Goal: Feedback & Contribution: Submit feedback/report problem

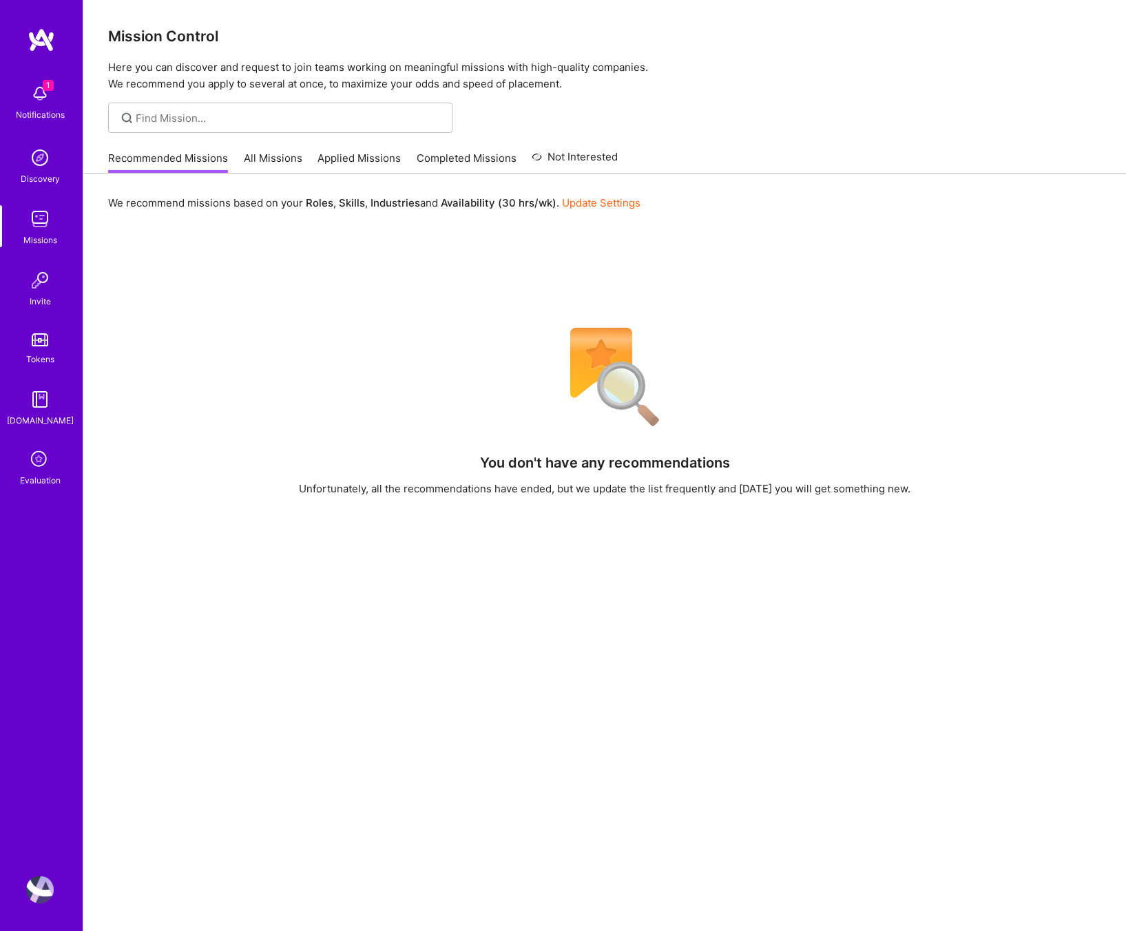
click at [276, 159] on link "All Missions" at bounding box center [273, 162] width 59 height 23
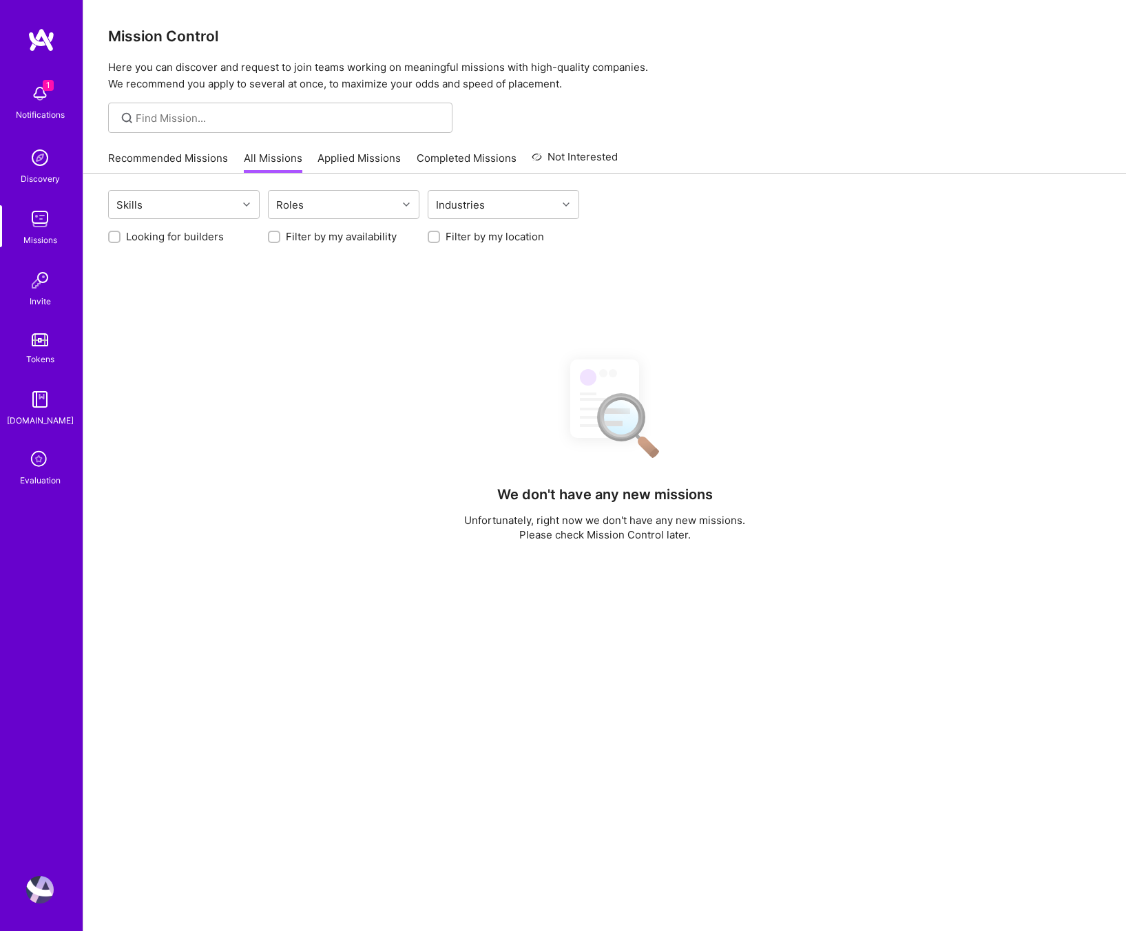
click at [355, 159] on link "Applied Missions" at bounding box center [358, 162] width 83 height 23
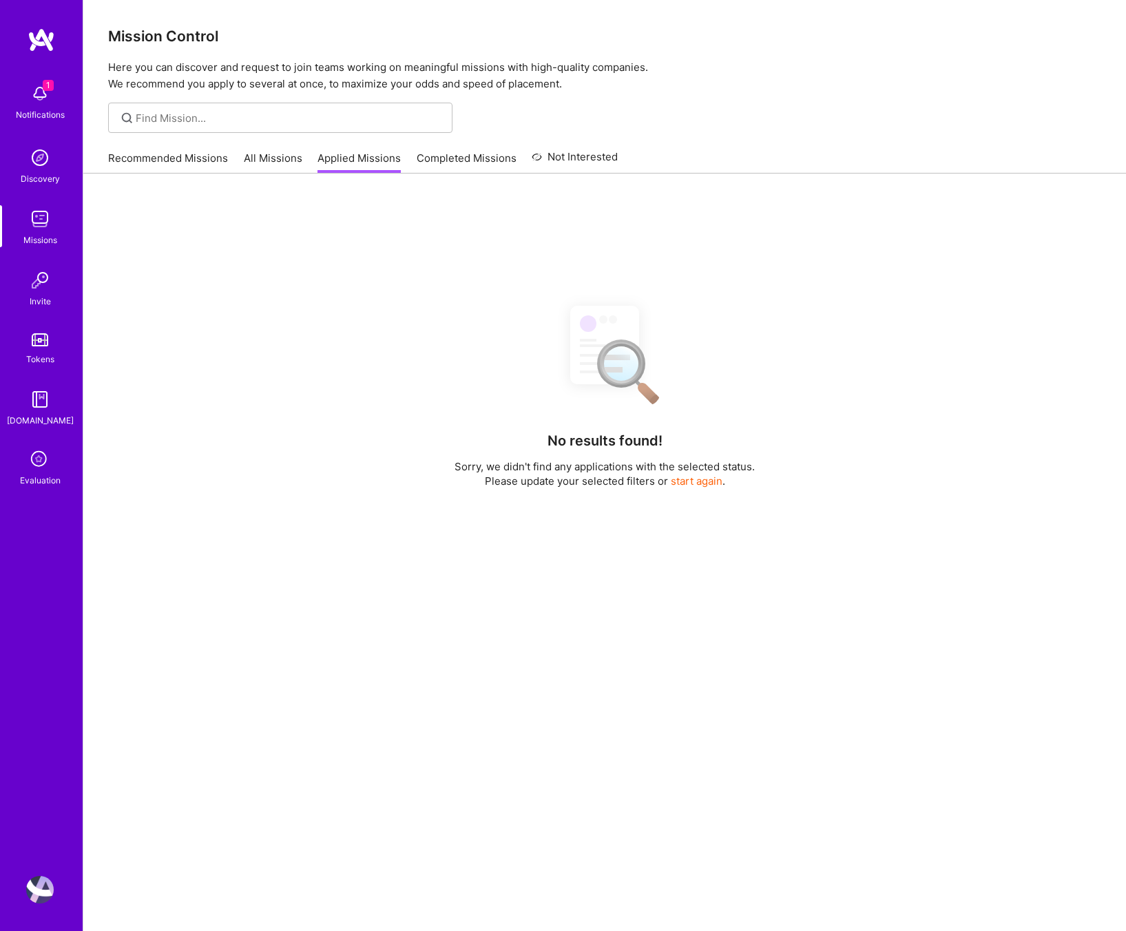
click at [165, 158] on link "Recommended Missions" at bounding box center [168, 162] width 120 height 23
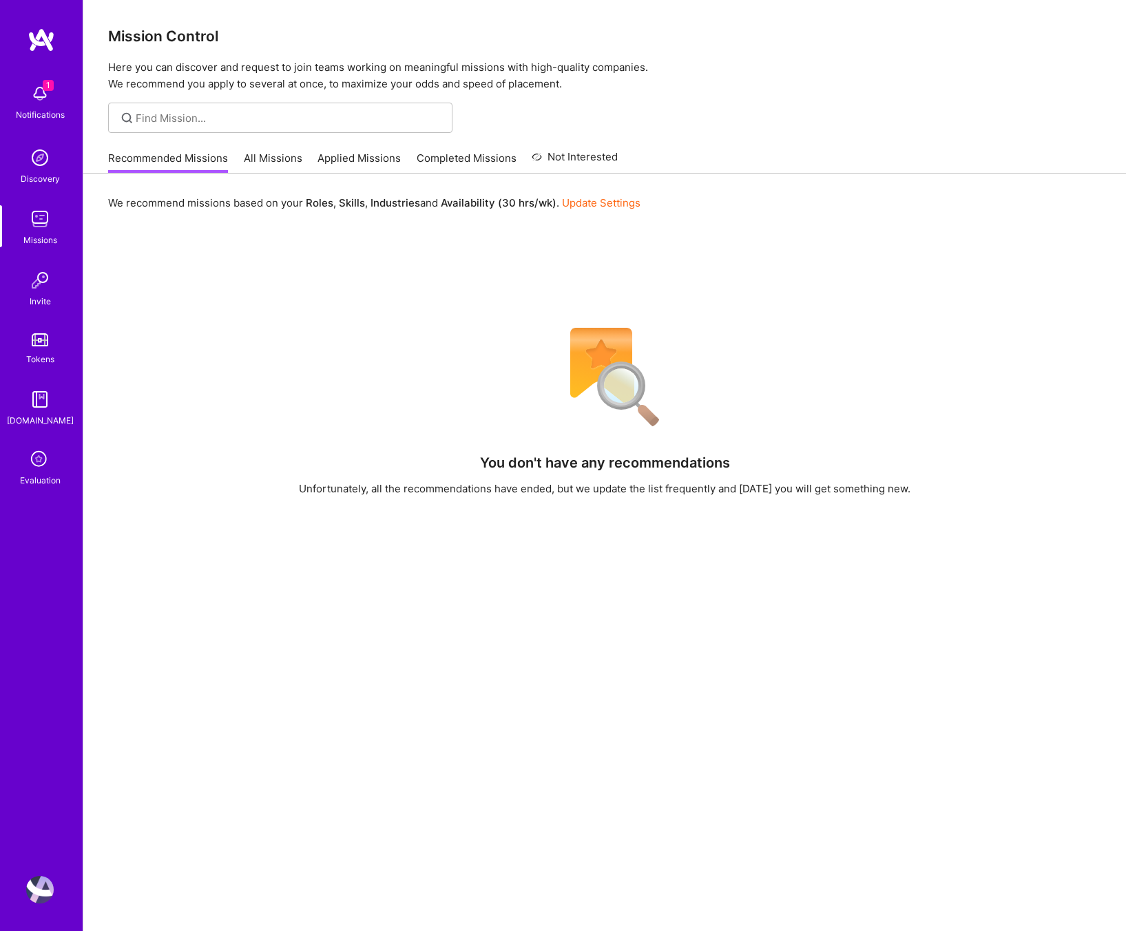
click at [38, 446] on div "1 Notifications Discovery Missions Invite Tokens [DOMAIN_NAME] Evaluation" at bounding box center [41, 282] width 83 height 410
click at [41, 461] on icon at bounding box center [40, 460] width 26 height 26
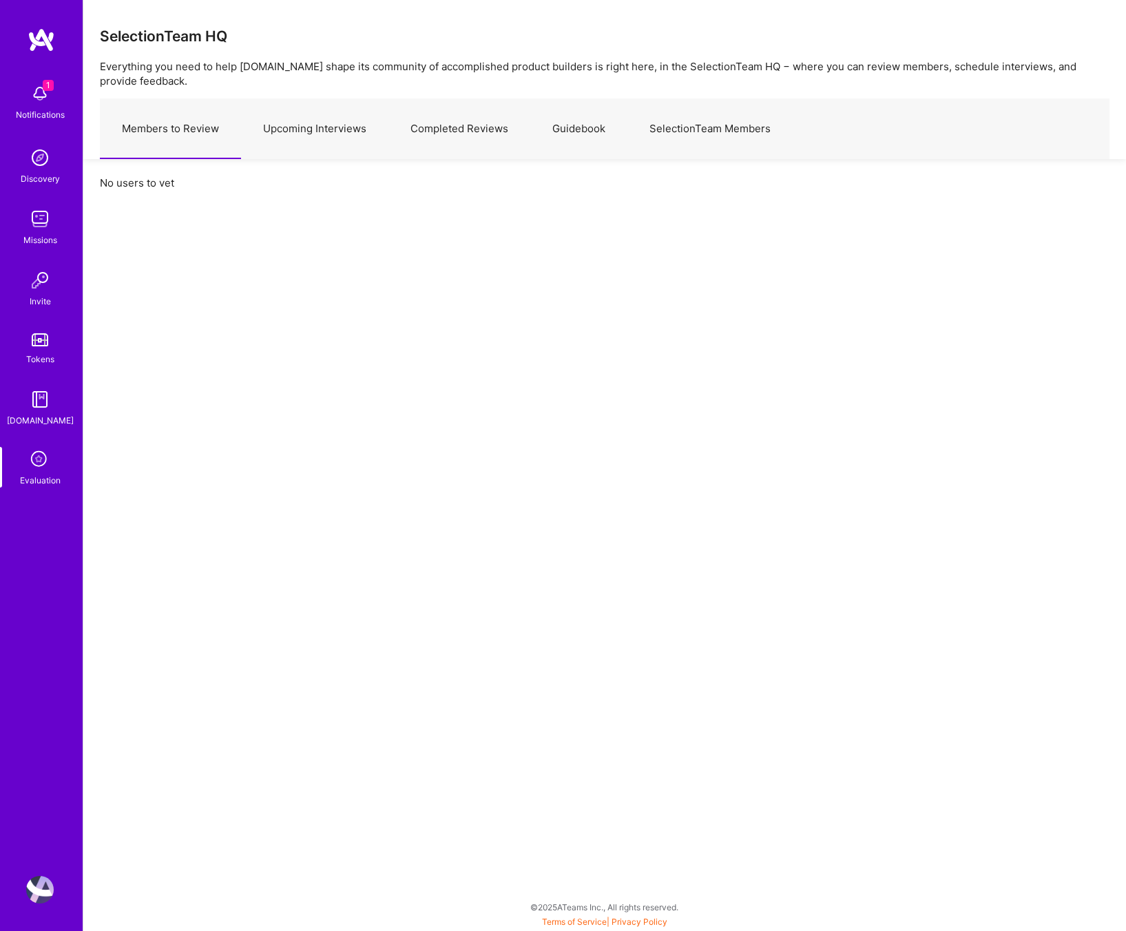
click at [324, 118] on link "Upcoming Interviews" at bounding box center [314, 129] width 147 height 60
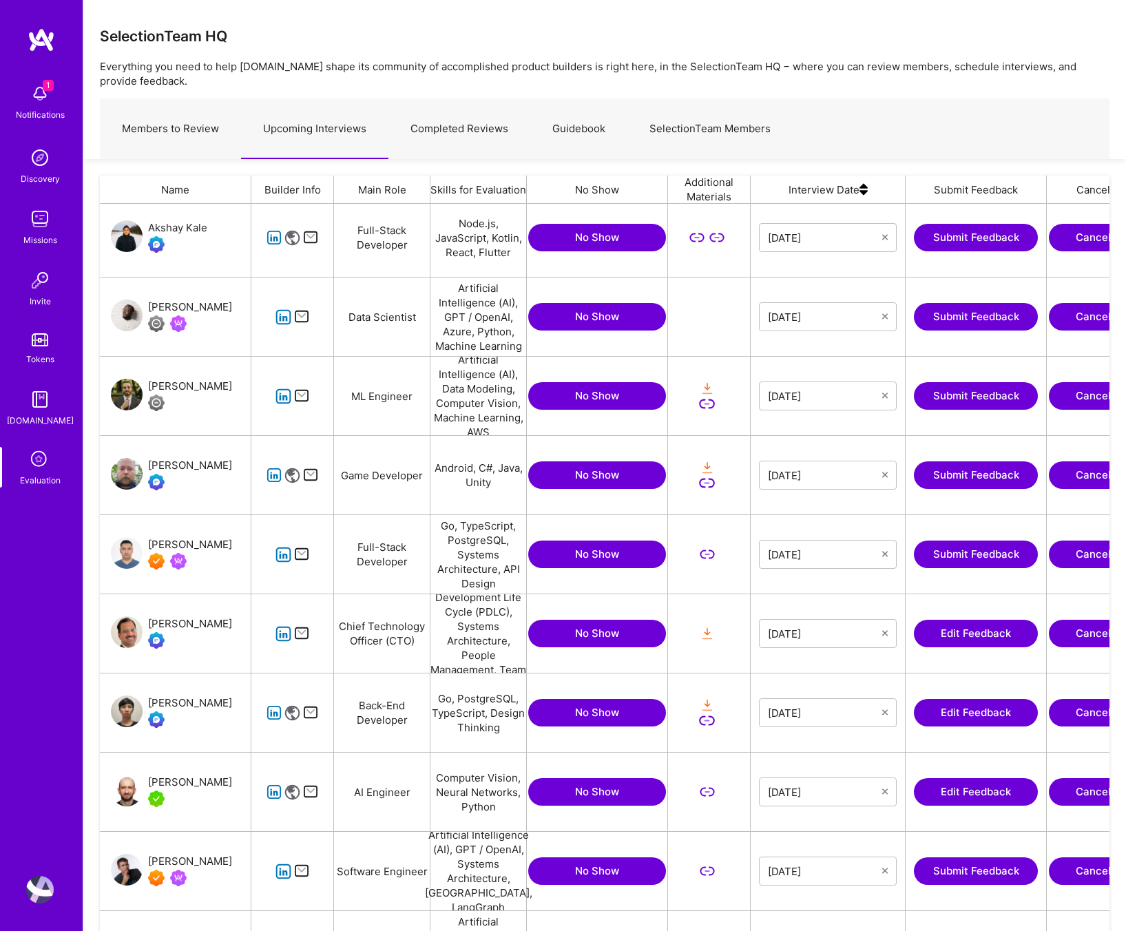
scroll to position [146, 0]
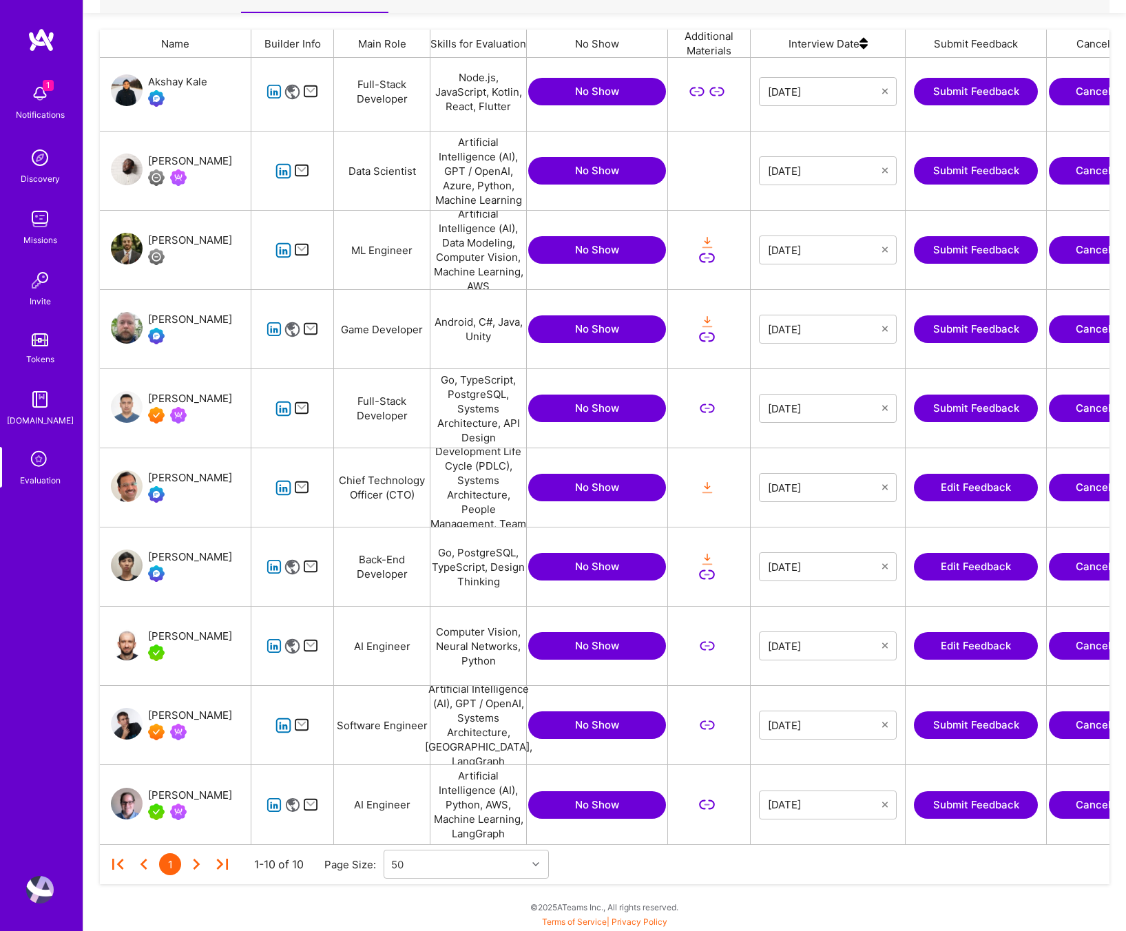
click at [969, 804] on button "Submit Feedback" at bounding box center [976, 805] width 124 height 28
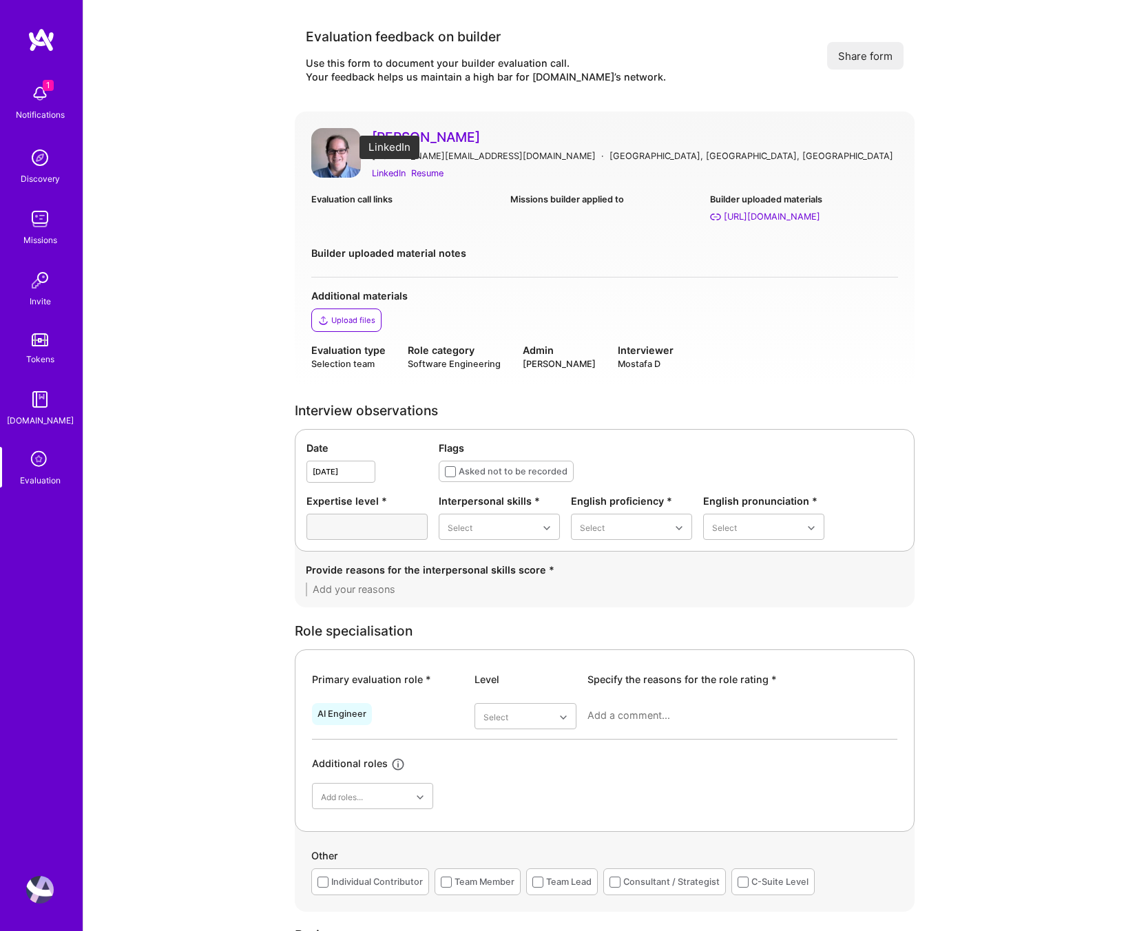
click at [403, 171] on div "LinkedIn" at bounding box center [389, 173] width 34 height 14
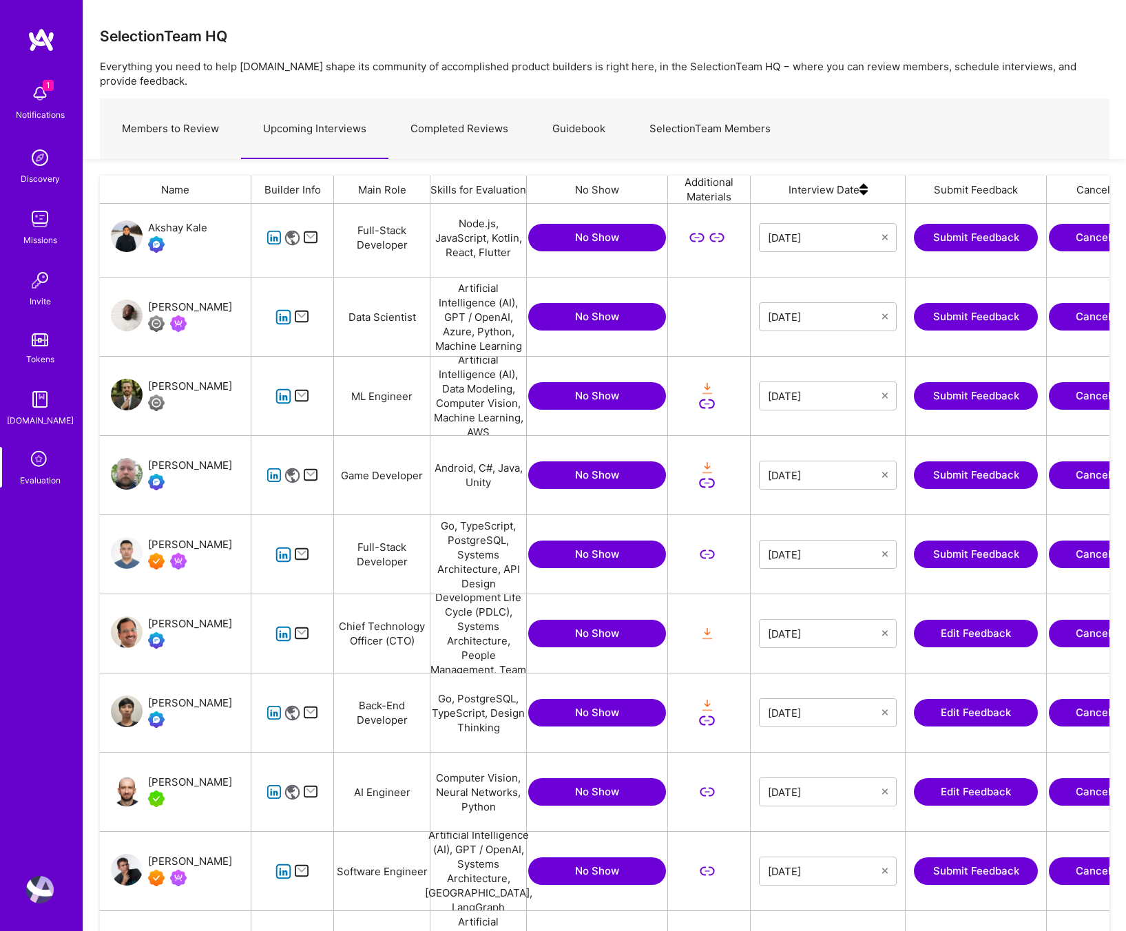
scroll to position [146, 0]
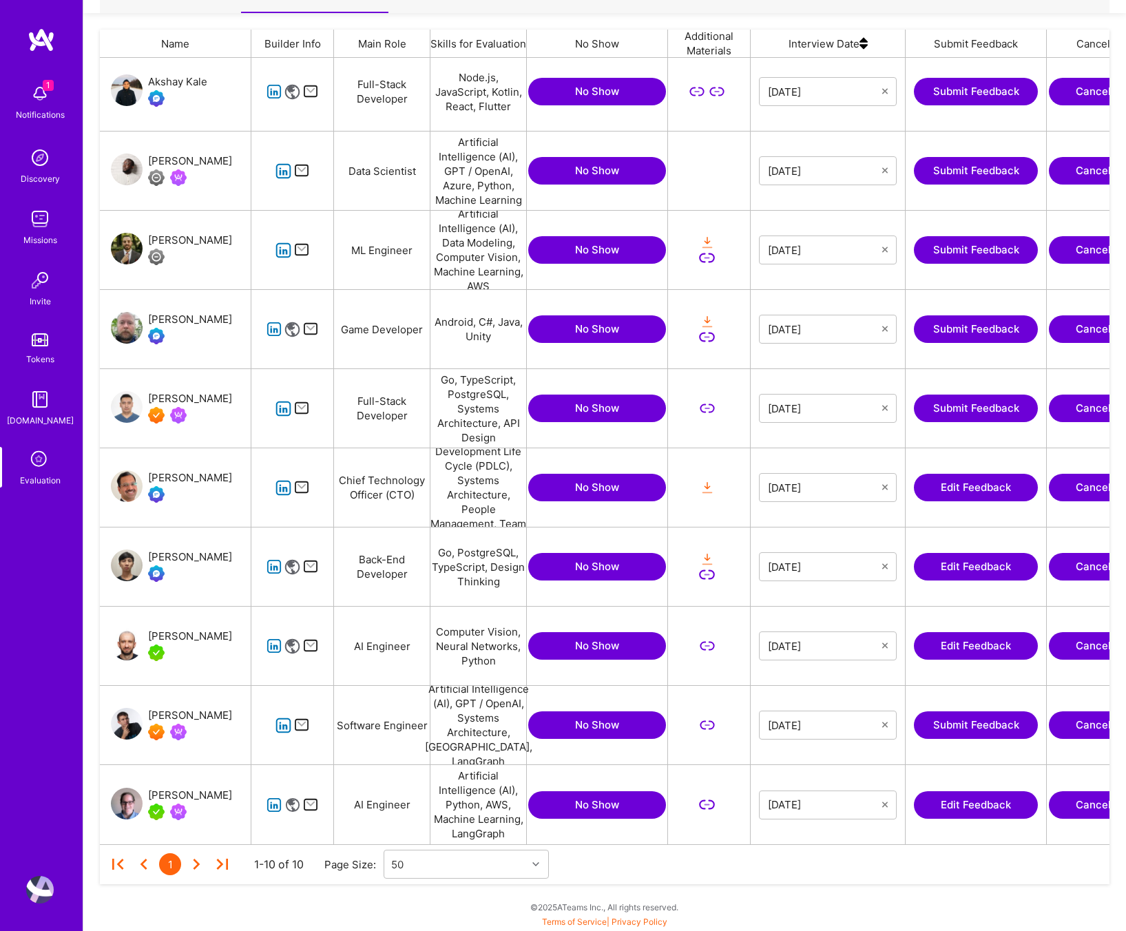
click at [983, 414] on button "Submit Feedback" at bounding box center [976, 409] width 124 height 28
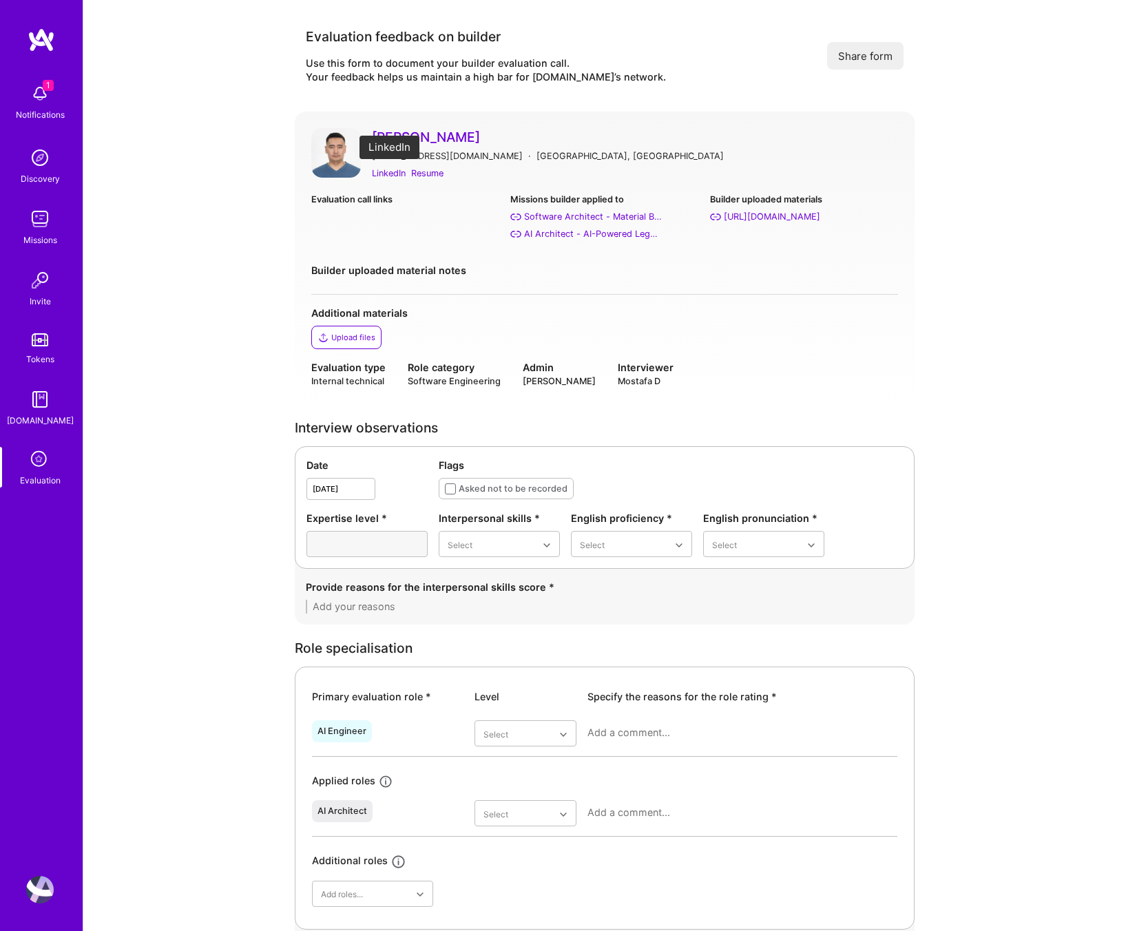
click at [382, 170] on div "LinkedIn" at bounding box center [389, 173] width 34 height 14
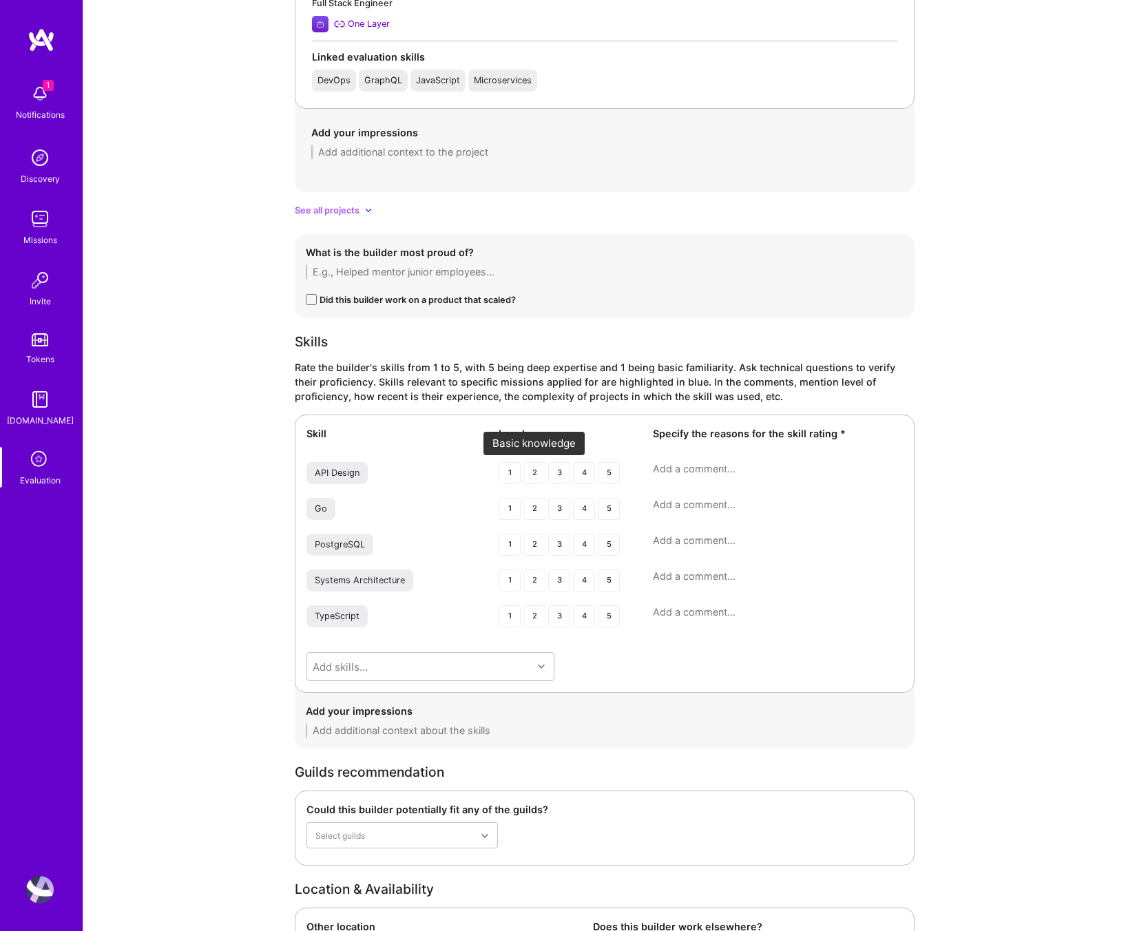
scroll to position [1740, 0]
